Goal: Go to known website: Access a specific website the user already knows

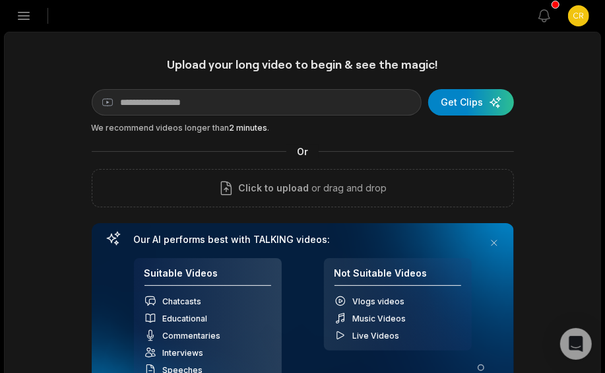
click at [23, 22] on icon "button" at bounding box center [24, 16] width 16 height 16
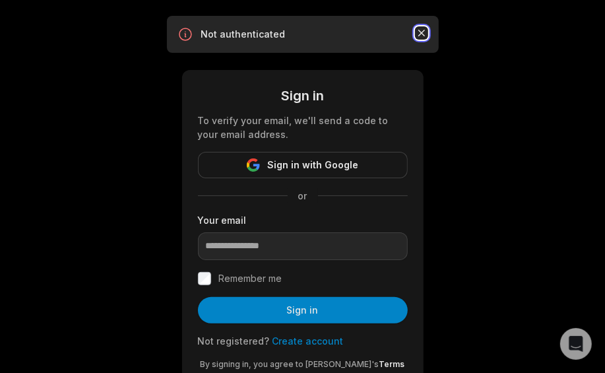
click at [415, 40] on icon "button" at bounding box center [421, 32] width 13 height 13
